Goal: Task Accomplishment & Management: Manage account settings

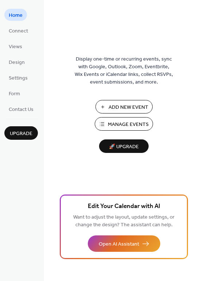
click at [123, 121] on span "Manage Events" at bounding box center [128, 125] width 41 height 8
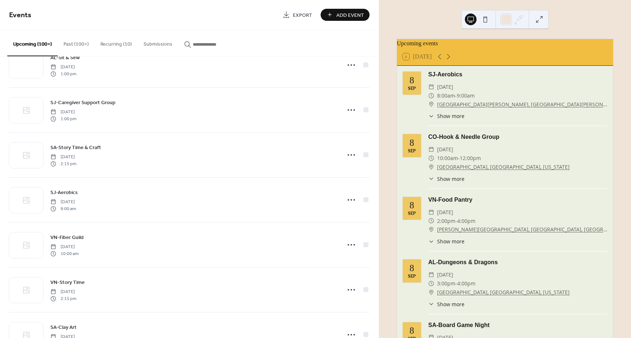
scroll to position [620, 0]
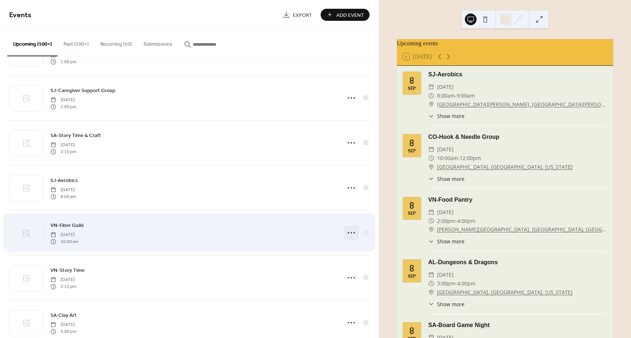
click at [348, 232] on icon at bounding box center [351, 233] width 12 height 12
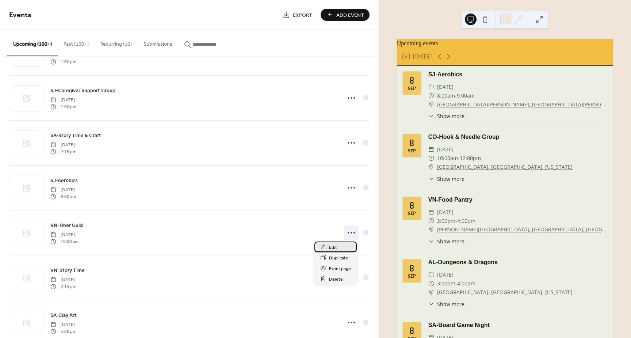
click at [338, 247] on div "Edit" at bounding box center [335, 246] width 42 height 11
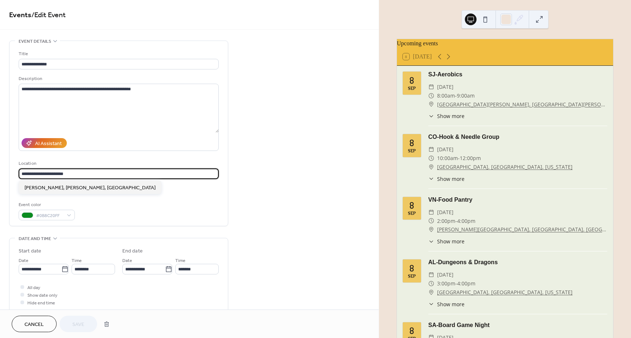
drag, startPoint x: 34, startPoint y: 173, endPoint x: 223, endPoint y: 170, distance: 189.4
click at [223, 170] on div "**********" at bounding box center [118, 133] width 218 height 185
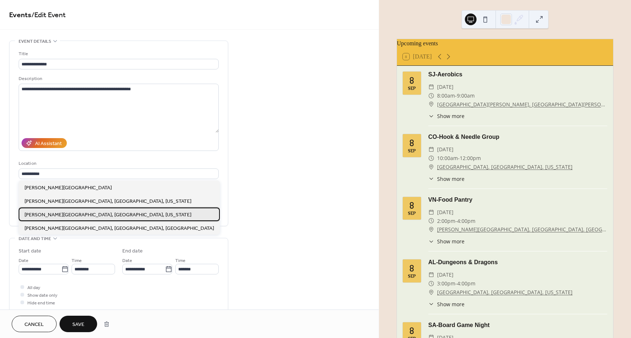
click at [77, 212] on span "[PERSON_NAME][GEOGRAPHIC_DATA], [GEOGRAPHIC_DATA], [US_STATE]" at bounding box center [107, 215] width 167 height 8
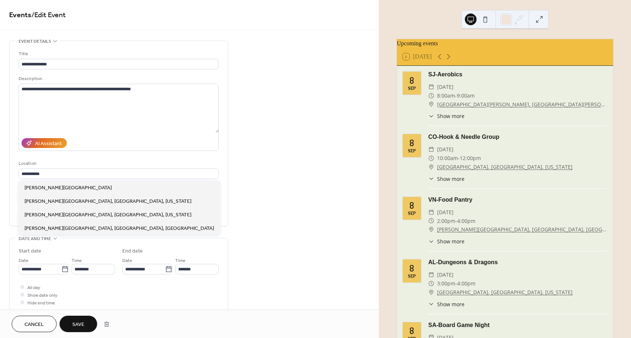
type input "**********"
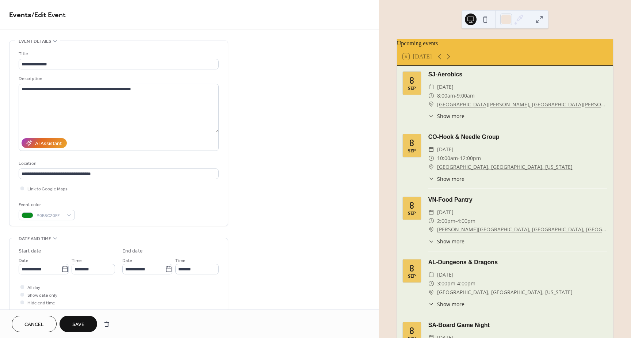
click at [89, 322] on button "Save" at bounding box center [78, 323] width 38 height 16
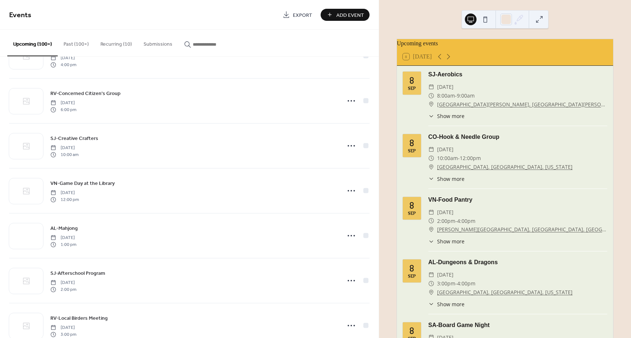
scroll to position [1022, 0]
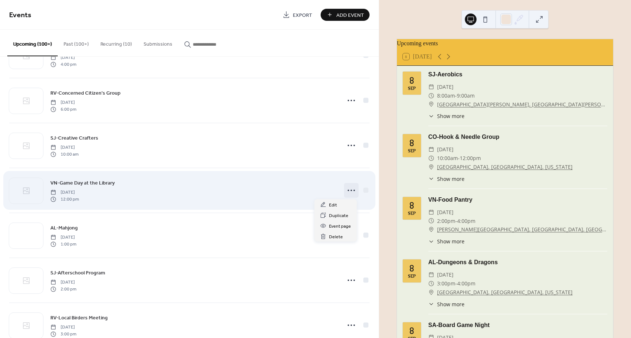
click at [350, 190] on circle at bounding box center [350, 189] width 1 height 1
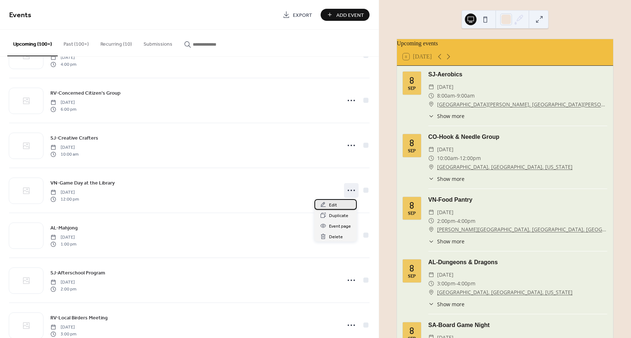
click at [333, 207] on span "Edit" at bounding box center [333, 205] width 8 height 8
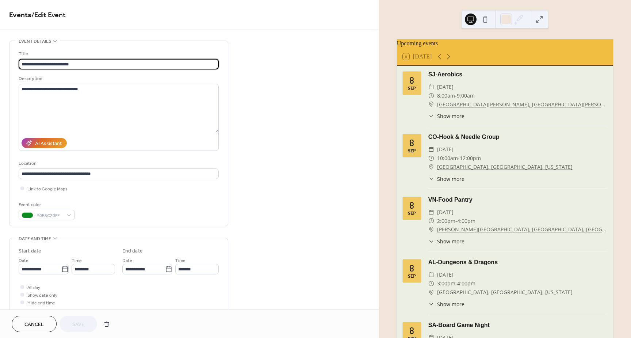
click at [35, 323] on span "Cancel" at bounding box center [33, 324] width 19 height 8
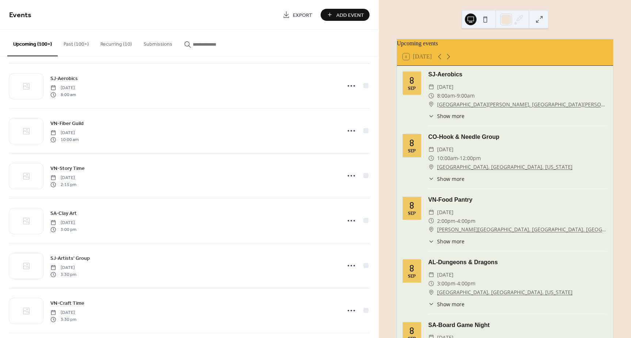
scroll to position [730, 0]
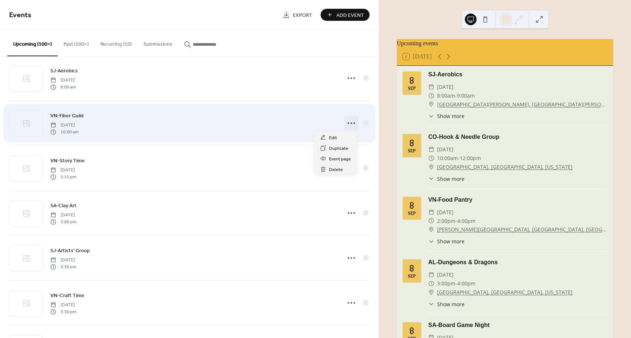
click at [350, 123] on icon at bounding box center [351, 123] width 12 height 12
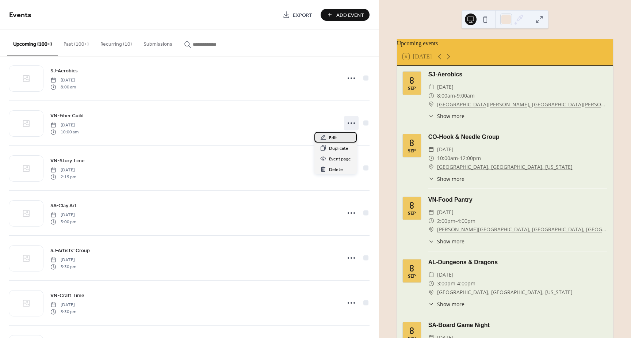
click at [337, 138] on div "Edit" at bounding box center [335, 137] width 42 height 11
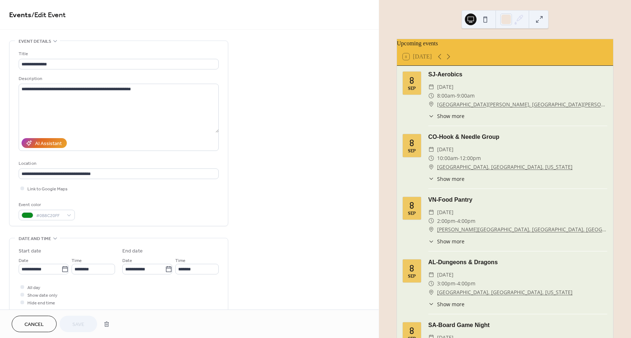
click at [47, 322] on button "Cancel" at bounding box center [34, 323] width 45 height 16
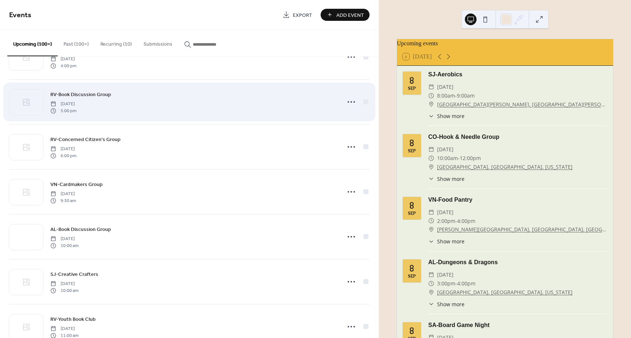
scroll to position [2507, 0]
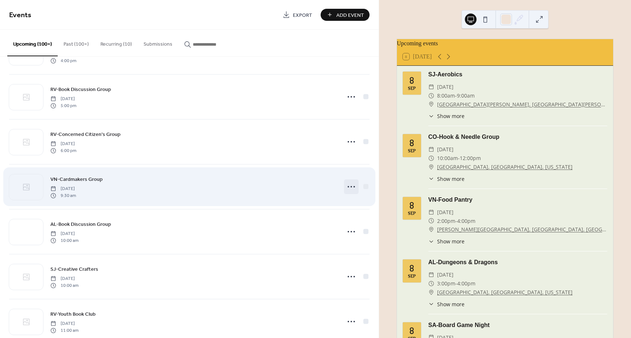
click at [352, 185] on icon at bounding box center [351, 187] width 12 height 12
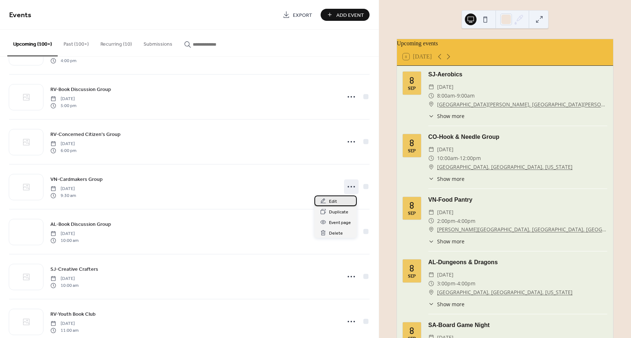
click at [336, 201] on span "Edit" at bounding box center [333, 201] width 8 height 8
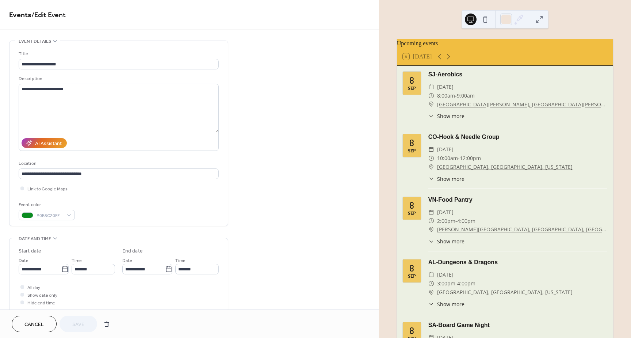
click at [43, 320] on span "Cancel" at bounding box center [33, 324] width 19 height 8
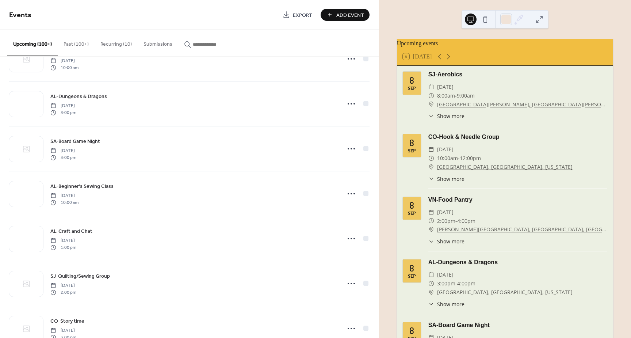
scroll to position [4409, 0]
